Goal: Transaction & Acquisition: Purchase product/service

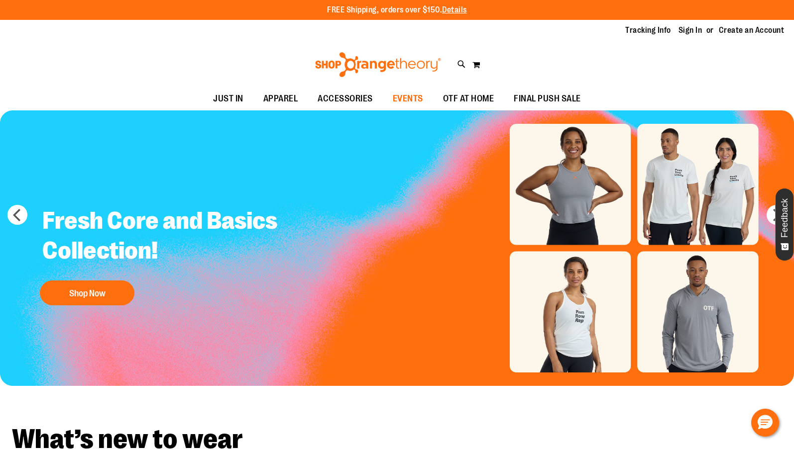
click at [397, 99] on span "EVENTS" at bounding box center [408, 99] width 30 height 22
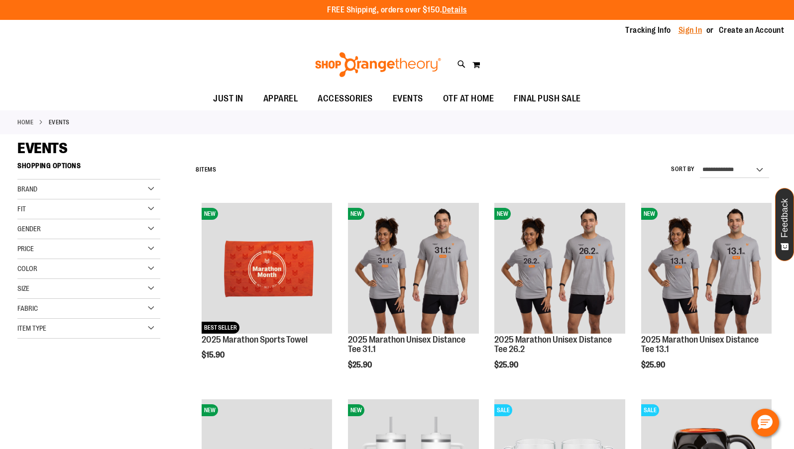
click at [697, 34] on link "Sign In" at bounding box center [690, 30] width 24 height 11
click at [691, 29] on link "Sign In" at bounding box center [690, 30] width 24 height 11
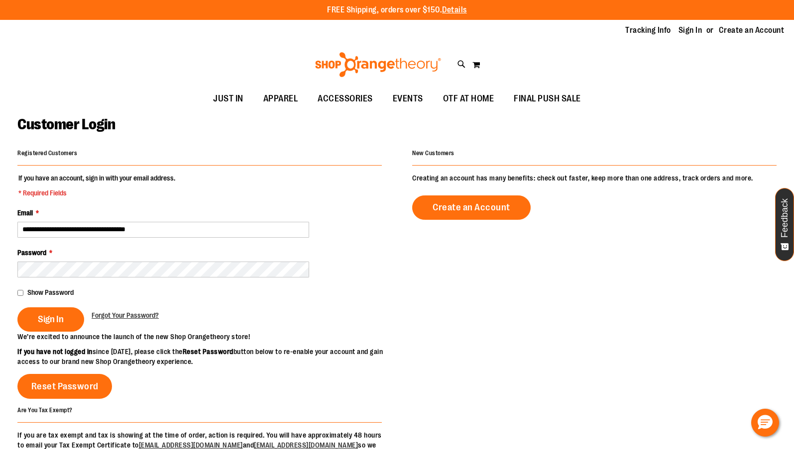
type input "**********"
click at [50, 318] on button "Sign In" at bounding box center [50, 319] width 67 height 24
click at [122, 295] on div "Show Password" at bounding box center [199, 293] width 364 height 10
click at [110, 299] on fieldset "**********" at bounding box center [199, 252] width 364 height 159
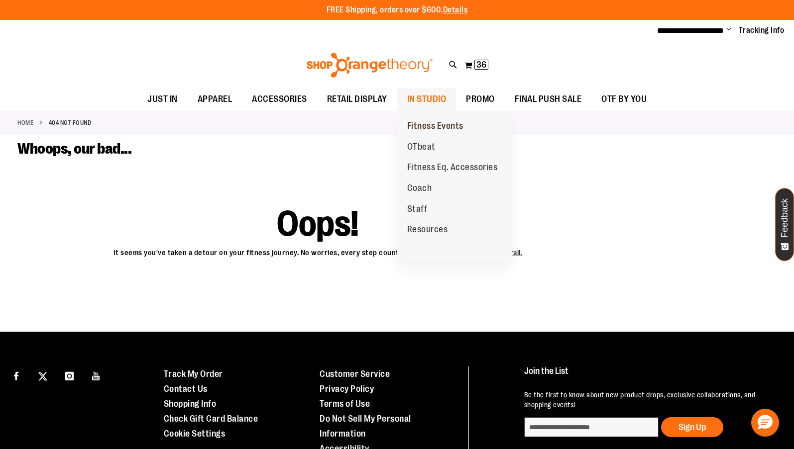
click at [425, 122] on span "Fitness Events" at bounding box center [435, 127] width 56 height 12
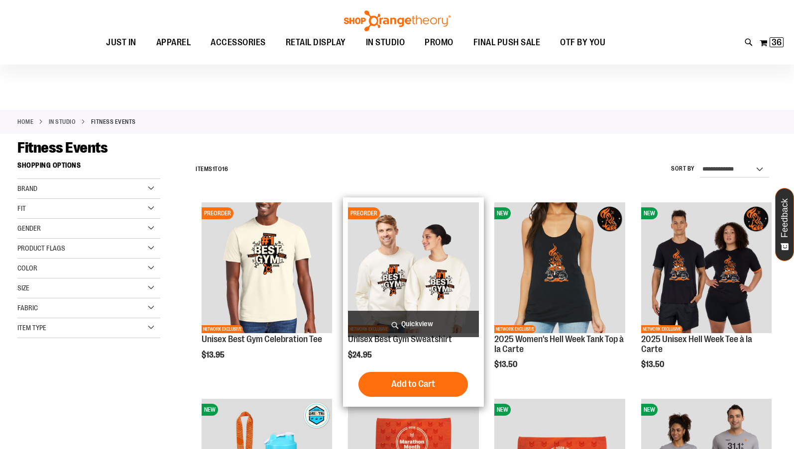
scroll to position [143, 0]
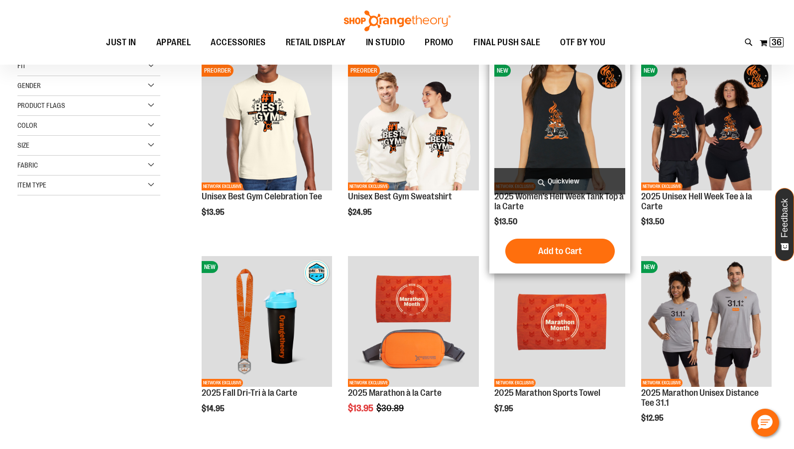
click at [571, 123] on img "product" at bounding box center [559, 125] width 130 height 130
click at [556, 136] on img "product" at bounding box center [559, 125] width 130 height 130
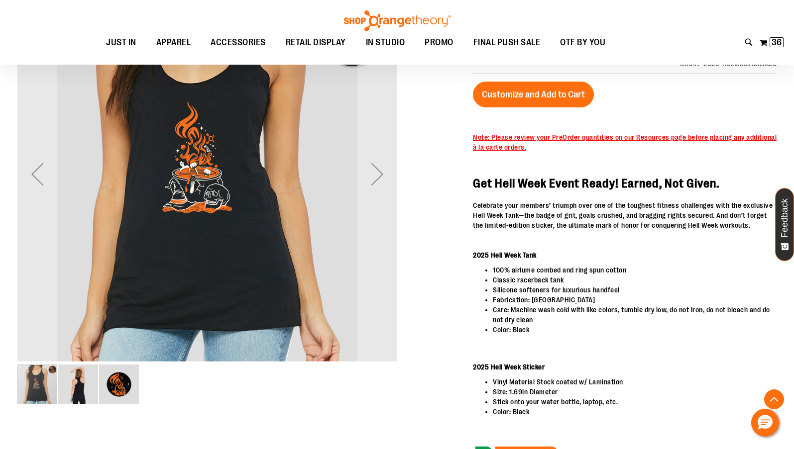
scroll to position [160, 0]
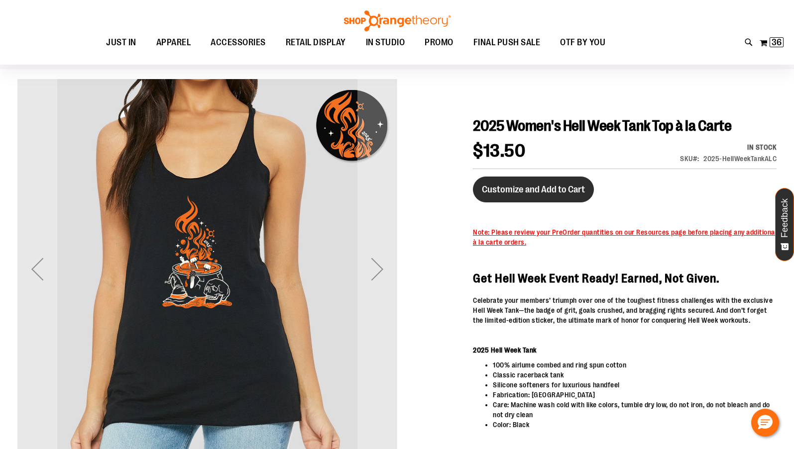
click at [534, 185] on span "Customize and Add to Cart" at bounding box center [533, 189] width 103 height 11
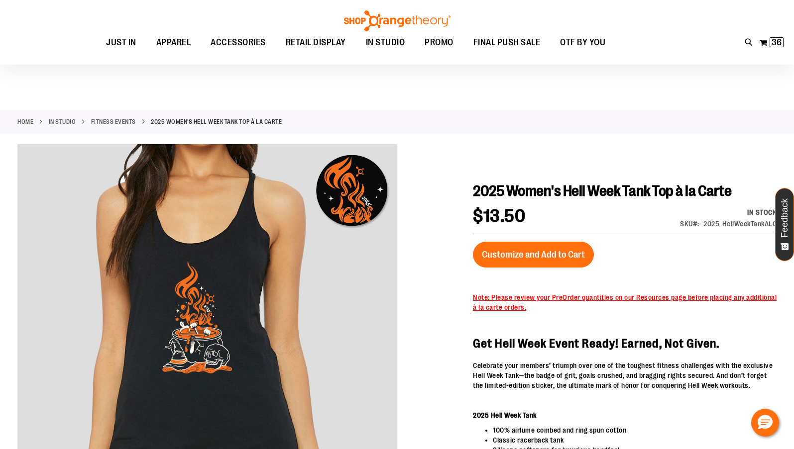
scroll to position [0, 0]
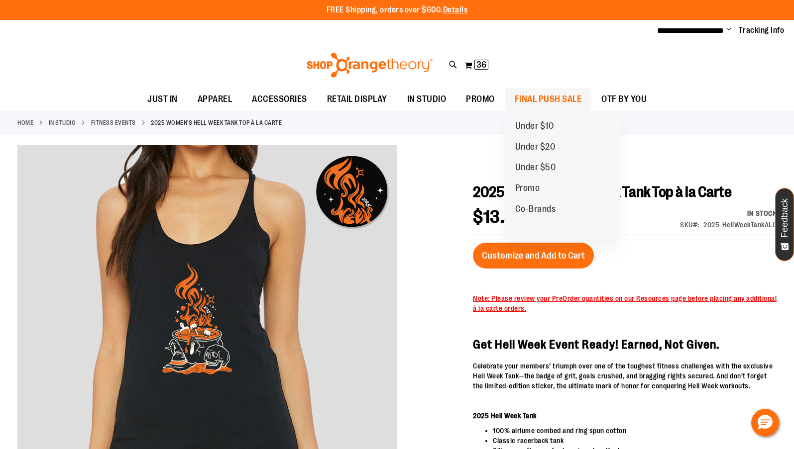
click at [554, 92] on span "FINAL PUSH SALE" at bounding box center [547, 99] width 67 height 22
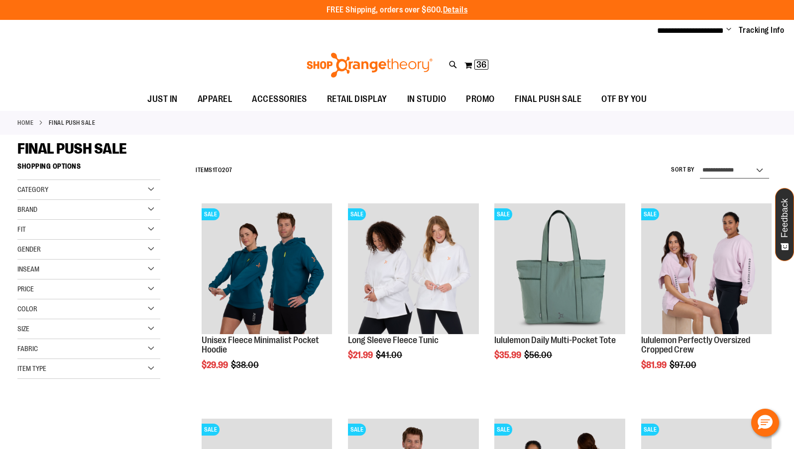
select select "*********"
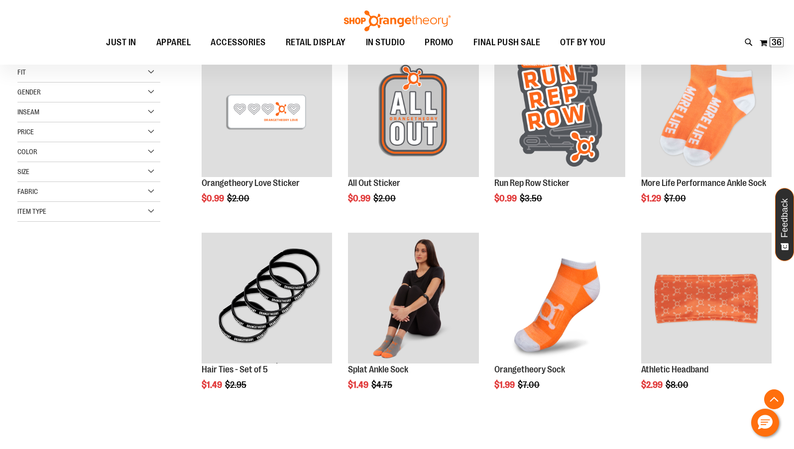
scroll to position [157, 0]
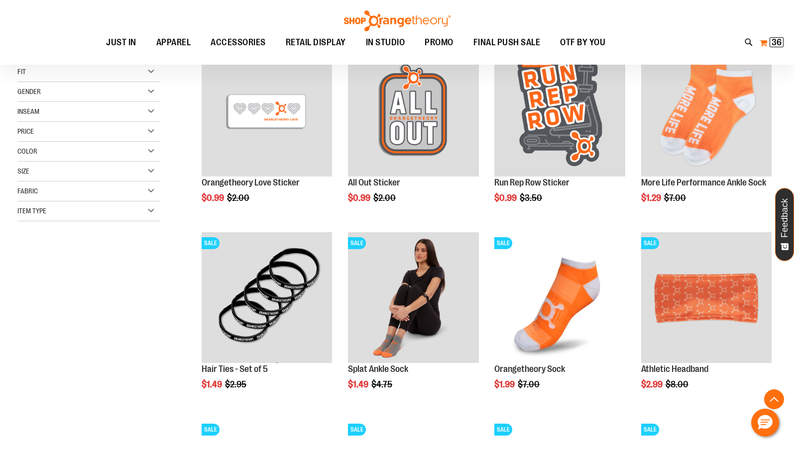
click at [779, 41] on span "36" at bounding box center [776, 42] width 10 height 10
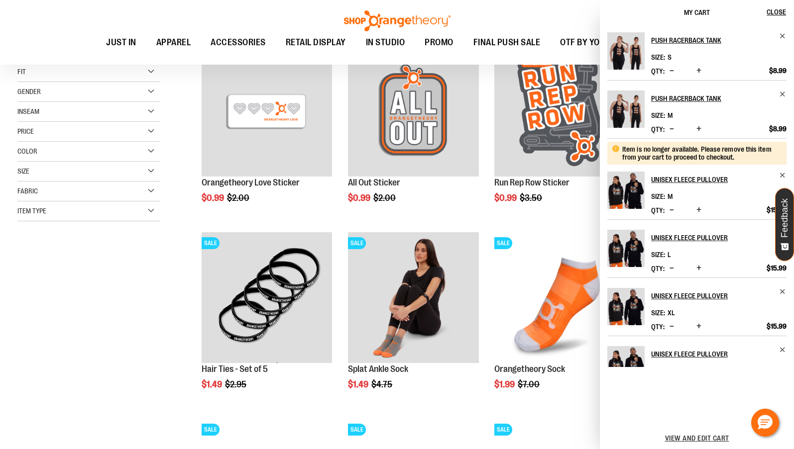
click at [583, 22] on div "Toggle Nav Search Popular Suggestions Advanced Search" at bounding box center [397, 32] width 794 height 65
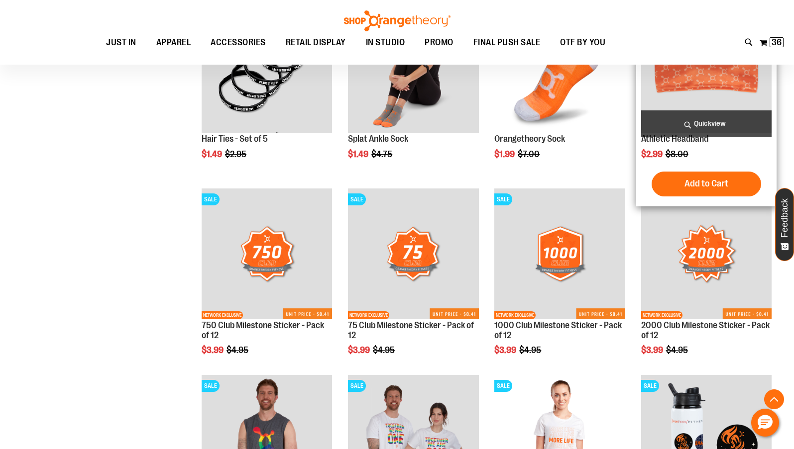
scroll to position [325, 0]
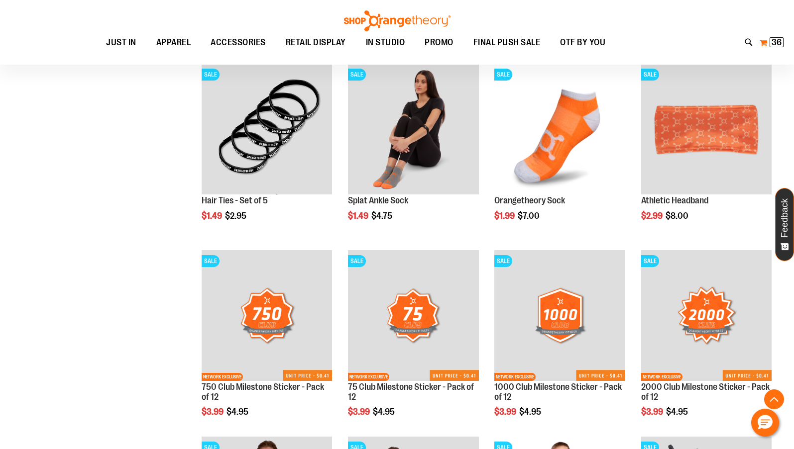
click at [776, 40] on span "36" at bounding box center [776, 42] width 10 height 10
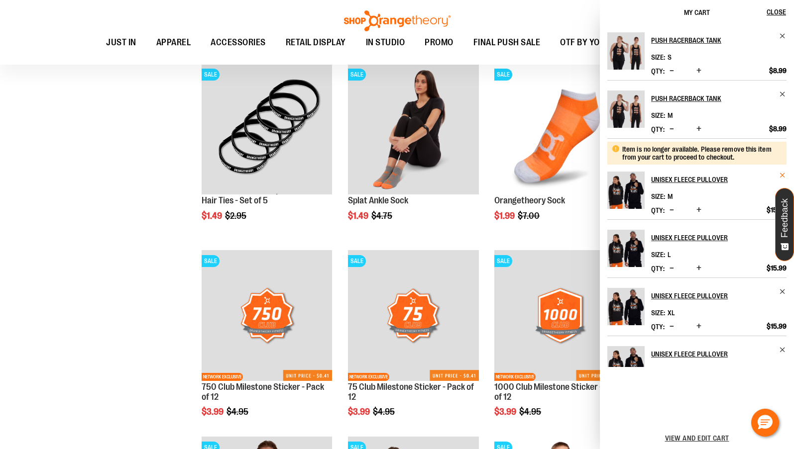
click at [781, 176] on span "Remove item" at bounding box center [782, 175] width 7 height 7
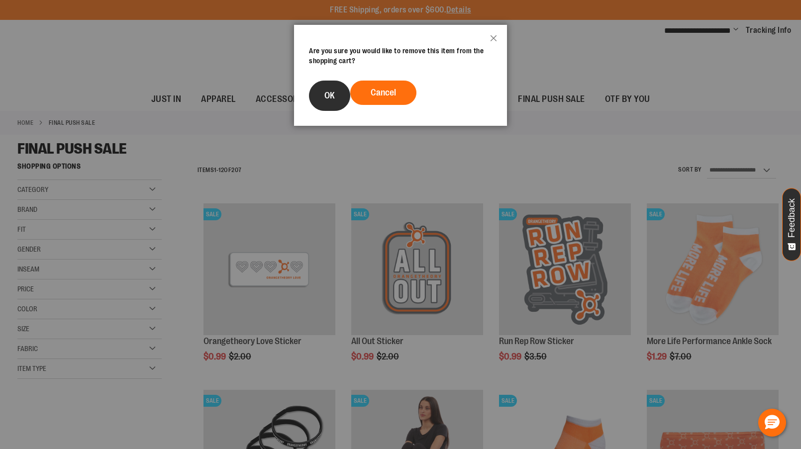
click at [337, 96] on button "OK" at bounding box center [329, 96] width 41 height 30
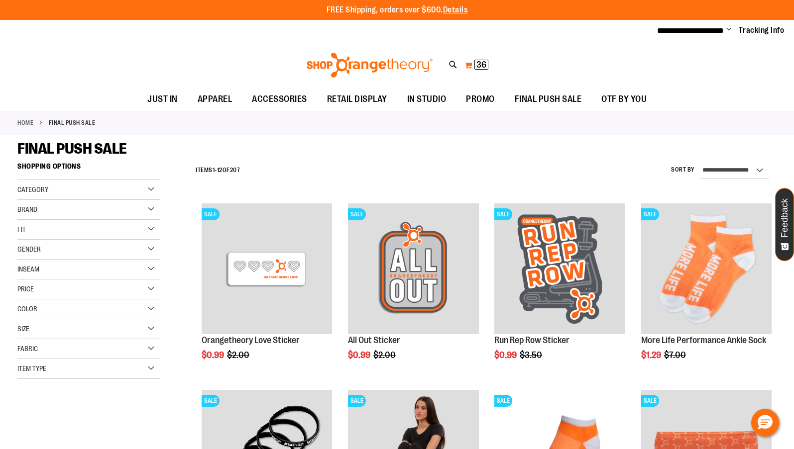
click at [480, 61] on span "36" at bounding box center [481, 65] width 10 height 10
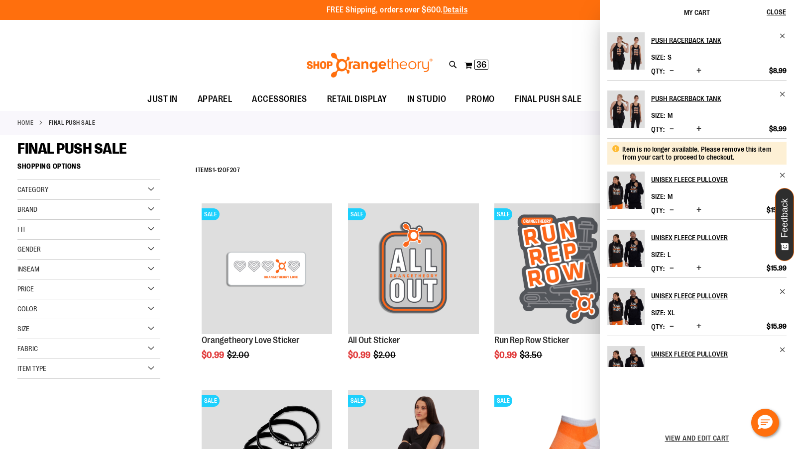
click at [688, 156] on div "Item is no longer available. Please remove this item from your cart to proceed …" at bounding box center [700, 153] width 157 height 16
click at [781, 174] on span "Remove item" at bounding box center [782, 175] width 7 height 7
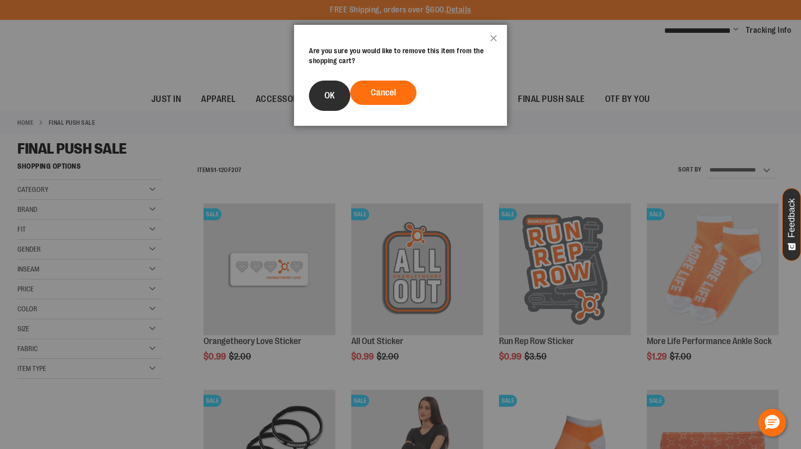
click at [317, 96] on button "OK" at bounding box center [329, 96] width 41 height 30
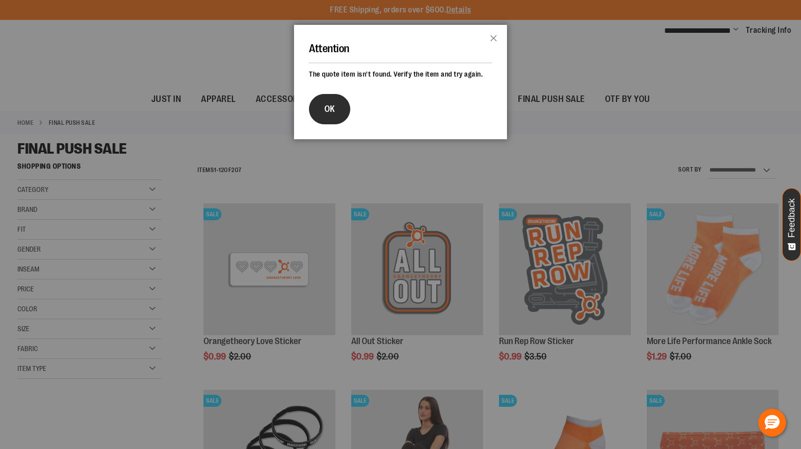
click at [338, 106] on button "OK" at bounding box center [329, 109] width 41 height 30
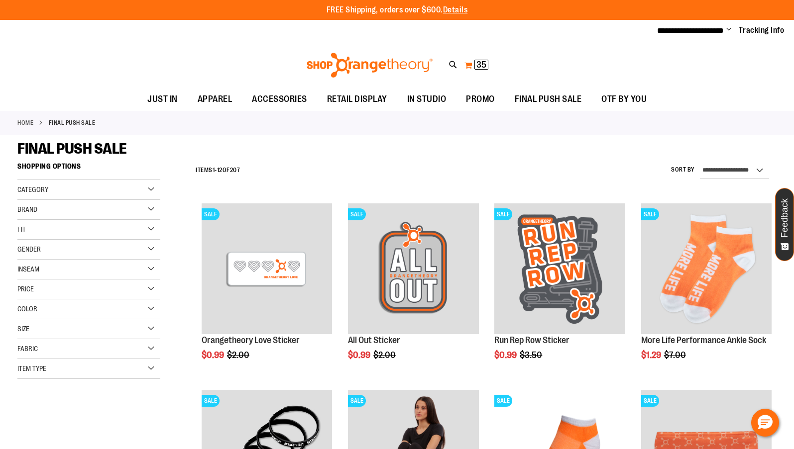
click at [483, 64] on span "35" at bounding box center [481, 65] width 10 height 10
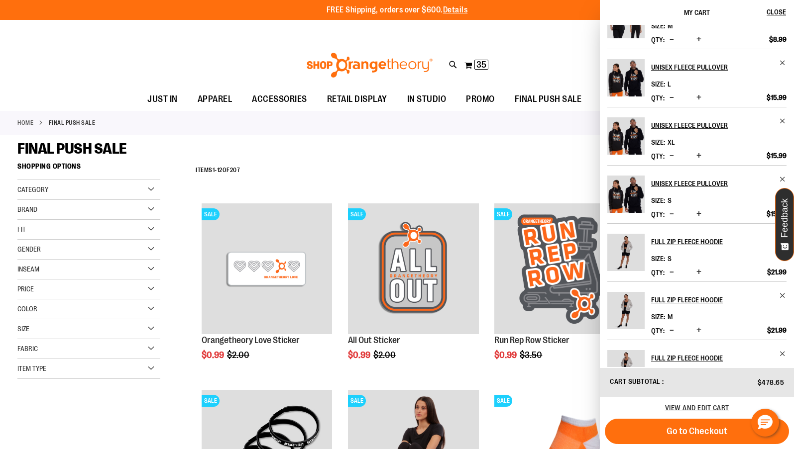
scroll to position [166, 0]
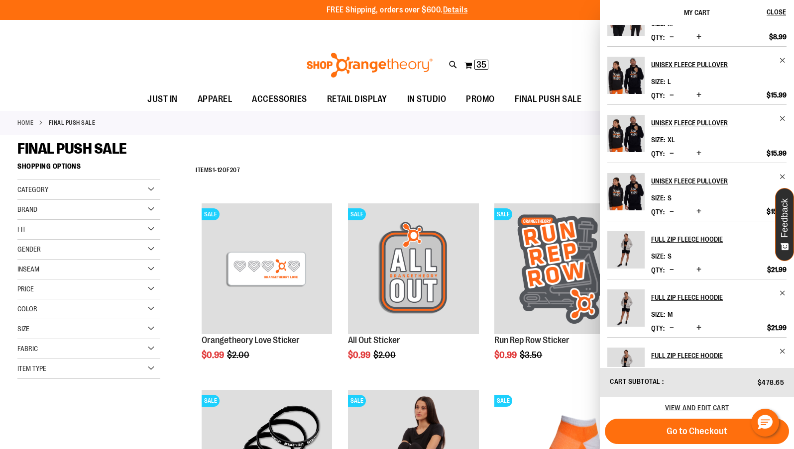
click at [699, 94] on span "Increase product quantity" at bounding box center [698, 95] width 5 height 10
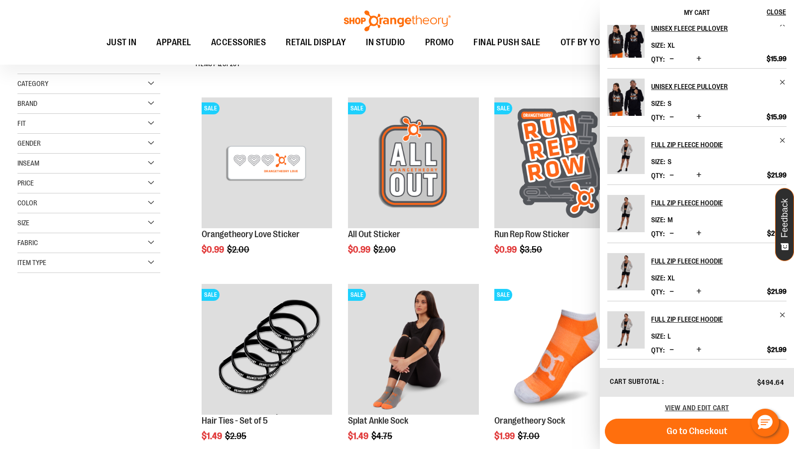
scroll to position [0, 0]
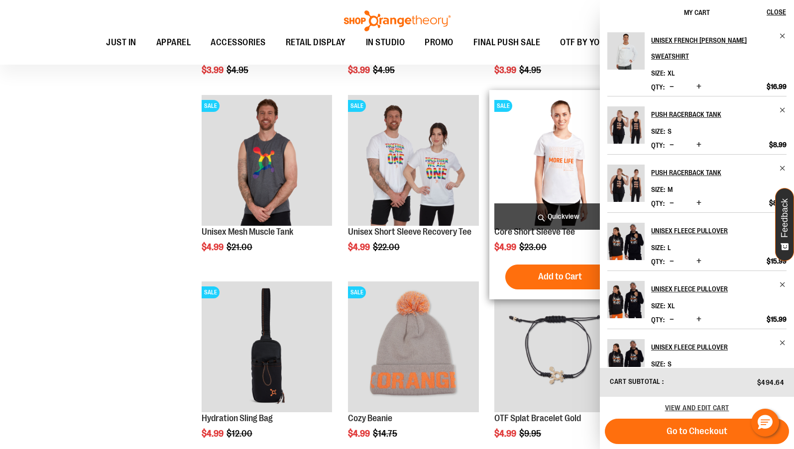
scroll to position [673, 0]
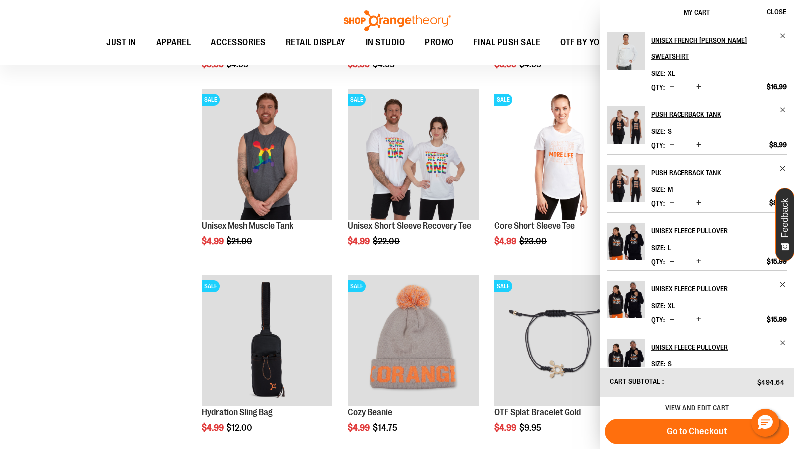
click at [542, 22] on div "Toggle Nav Search Popular Suggestions Advanced Search" at bounding box center [397, 32] width 794 height 65
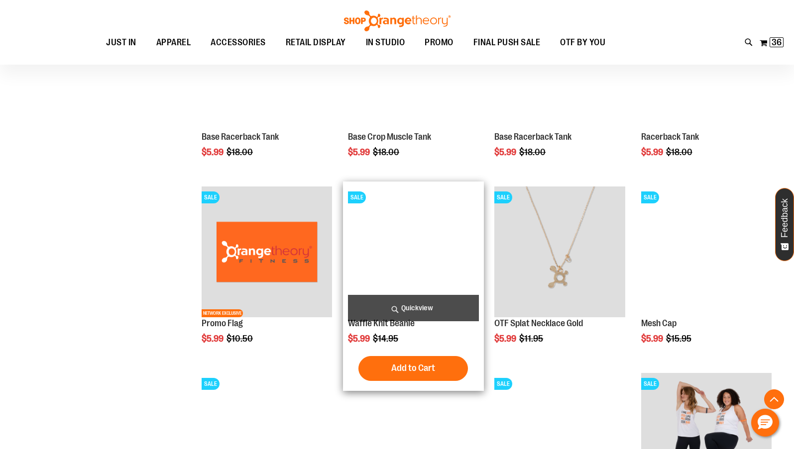
scroll to position [1327, 0]
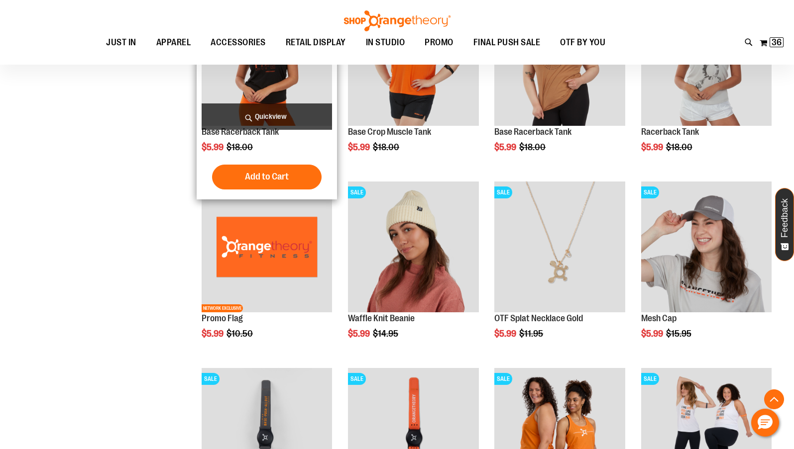
click at [278, 93] on img "product" at bounding box center [266, 60] width 130 height 130
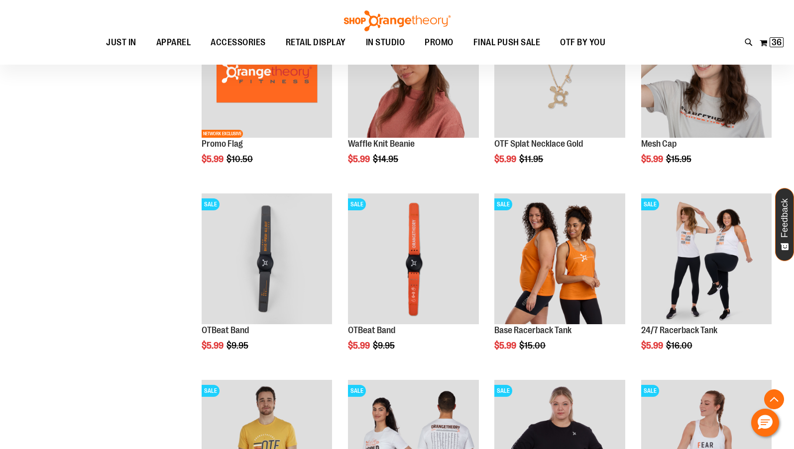
scroll to position [294, 0]
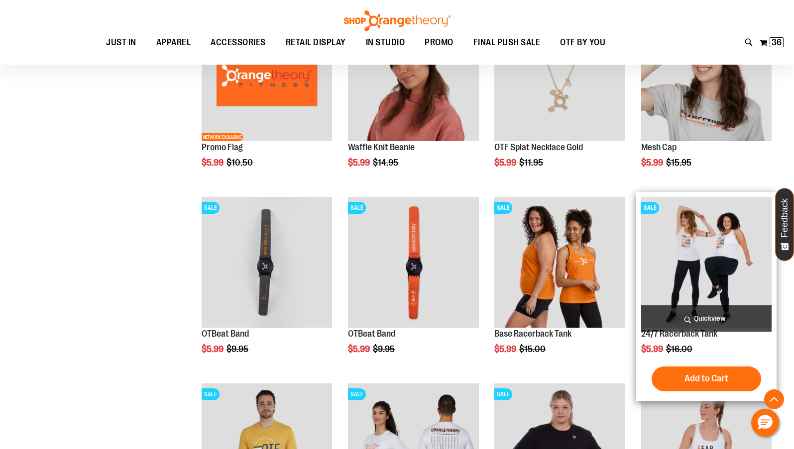
click at [728, 250] on img "product" at bounding box center [706, 262] width 130 height 130
click at [703, 251] on img "product" at bounding box center [706, 262] width 130 height 130
click at [697, 272] on img "product" at bounding box center [706, 262] width 130 height 130
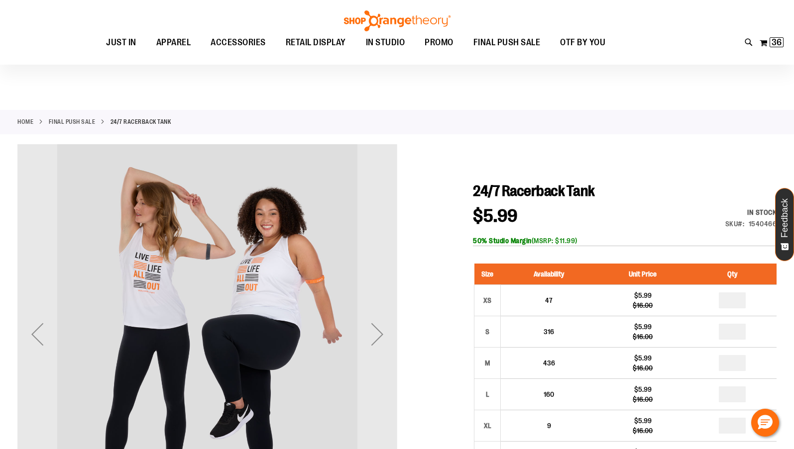
scroll to position [100, 0]
